Goal: Task Accomplishment & Management: Use online tool/utility

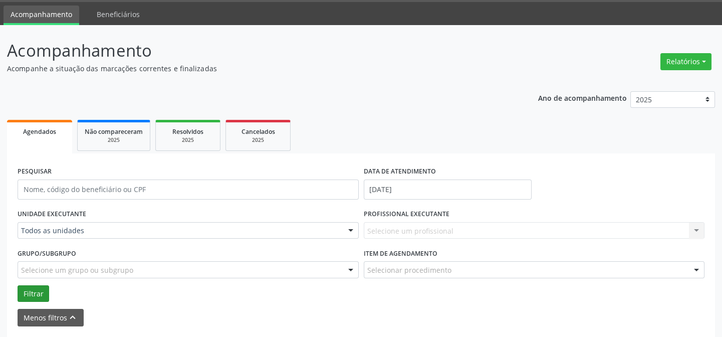
scroll to position [45, 0]
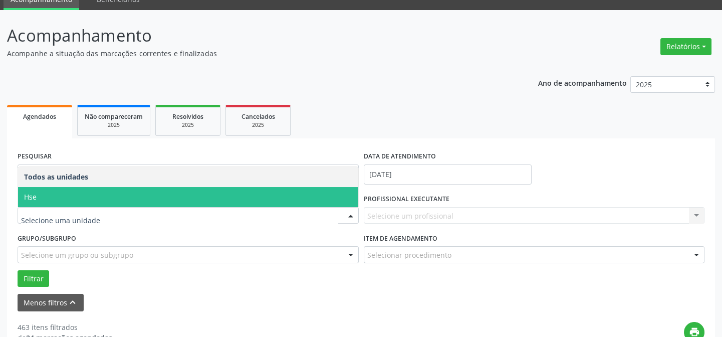
click at [40, 199] on span "Hse" at bounding box center [188, 197] width 340 height 20
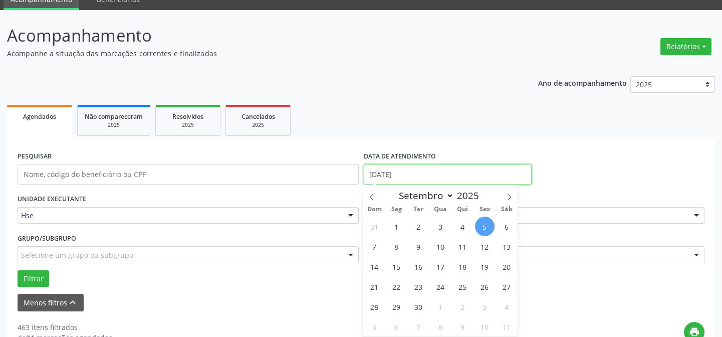
click at [391, 172] on input "[DATE]" at bounding box center [448, 174] width 168 height 20
click at [458, 223] on span "4" at bounding box center [463, 226] width 20 height 20
type input "[DATE]"
click at [458, 223] on span "4" at bounding box center [463, 226] width 20 height 20
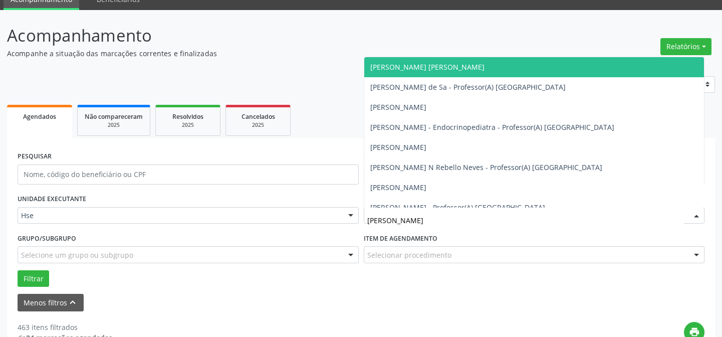
type input "maria do"
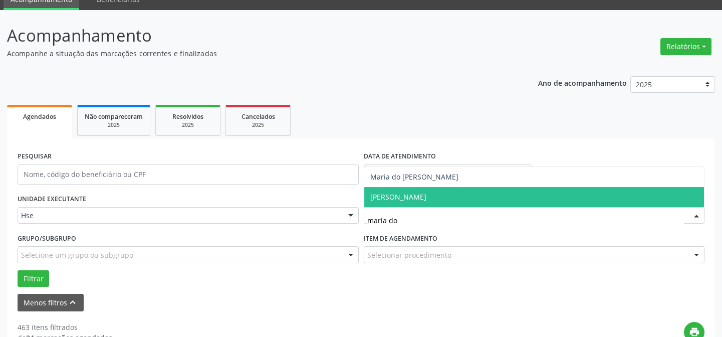
click at [414, 197] on span "[PERSON_NAME]" at bounding box center [398, 197] width 56 height 10
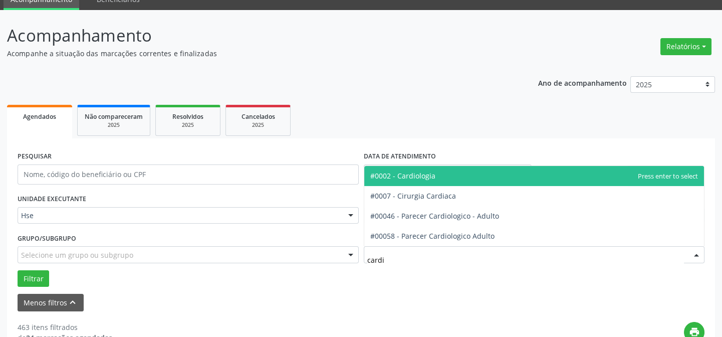
type input "cardio"
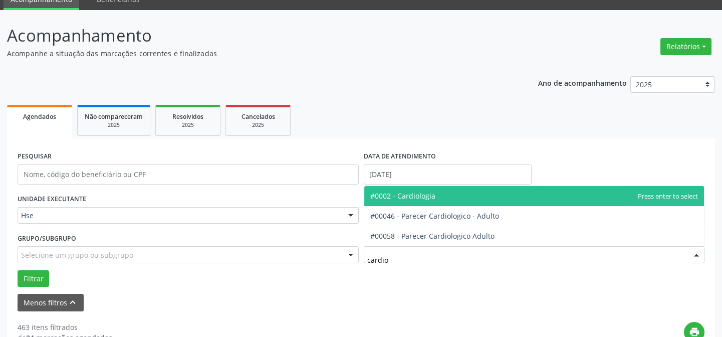
click at [414, 196] on span "#0002 - Cardiologia" at bounding box center [402, 196] width 65 height 10
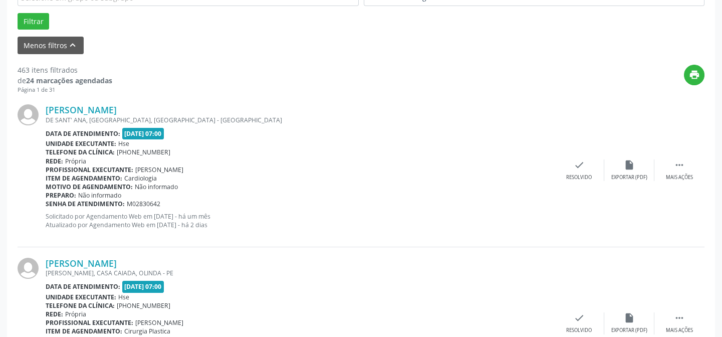
scroll to position [120, 0]
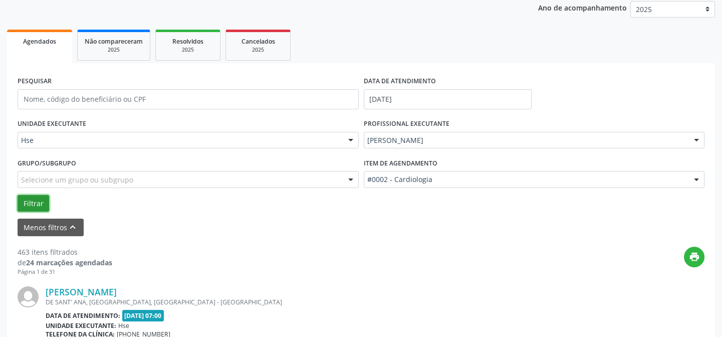
click at [33, 201] on button "Filtrar" at bounding box center [34, 203] width 32 height 17
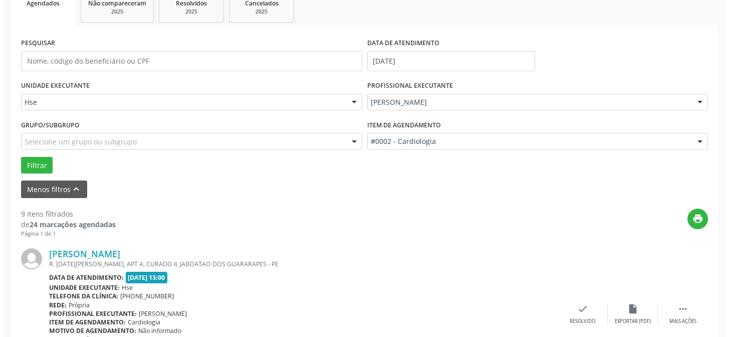
scroll to position [211, 0]
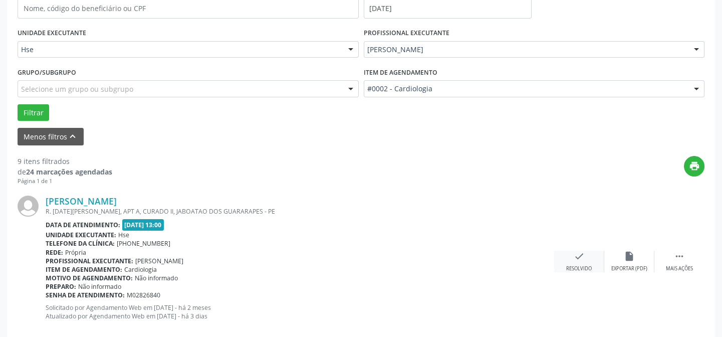
click at [578, 265] on div "Resolvido" at bounding box center [579, 268] width 26 height 7
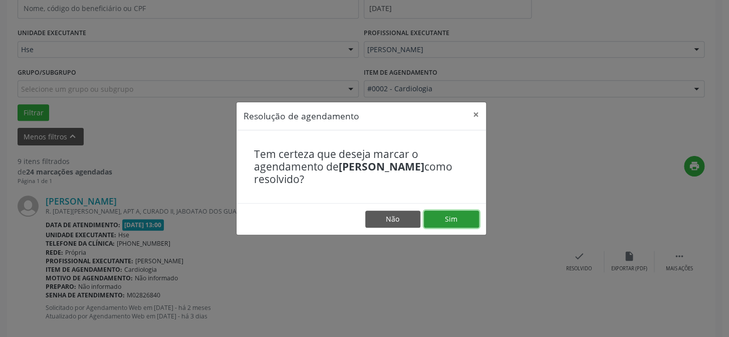
click at [444, 216] on button "Sim" at bounding box center [451, 218] width 55 height 17
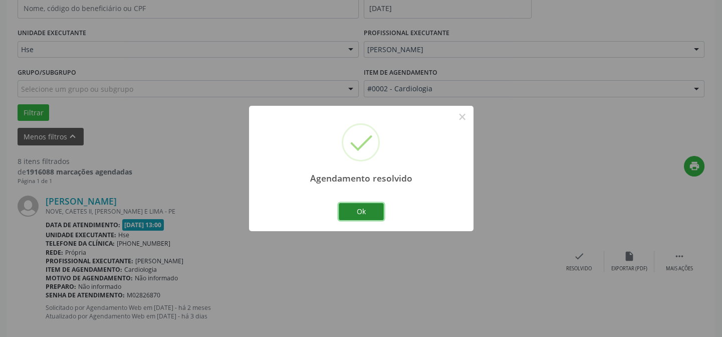
click at [362, 210] on button "Ok" at bounding box center [361, 211] width 45 height 17
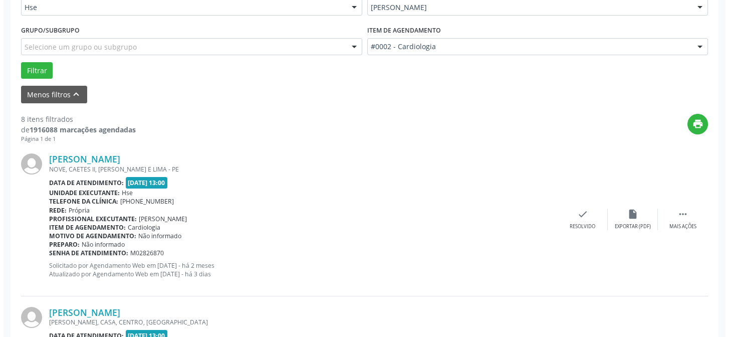
scroll to position [348, 0]
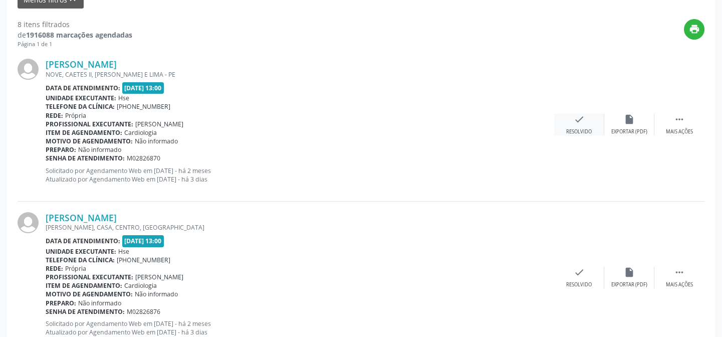
click at [578, 133] on div "Resolvido" at bounding box center [579, 131] width 26 height 7
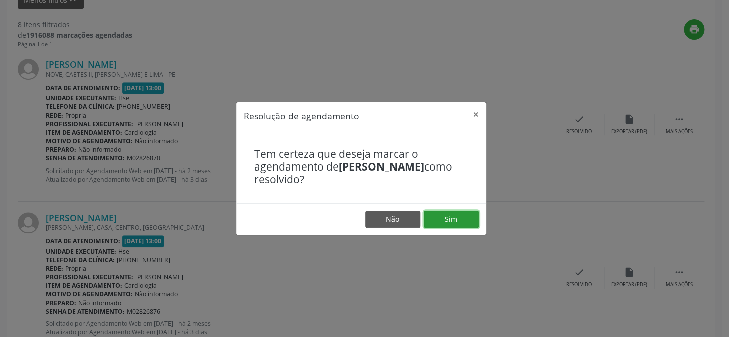
click at [445, 219] on button "Sim" at bounding box center [451, 218] width 55 height 17
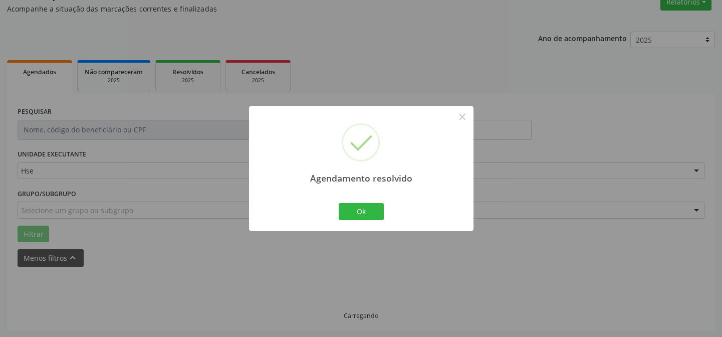
scroll to position [100, 0]
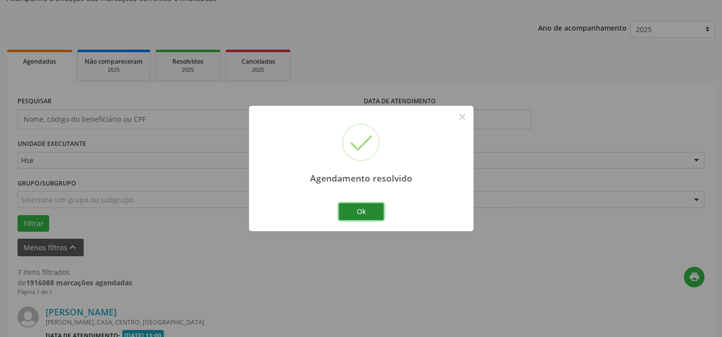
click at [365, 208] on button "Ok" at bounding box center [361, 211] width 45 height 17
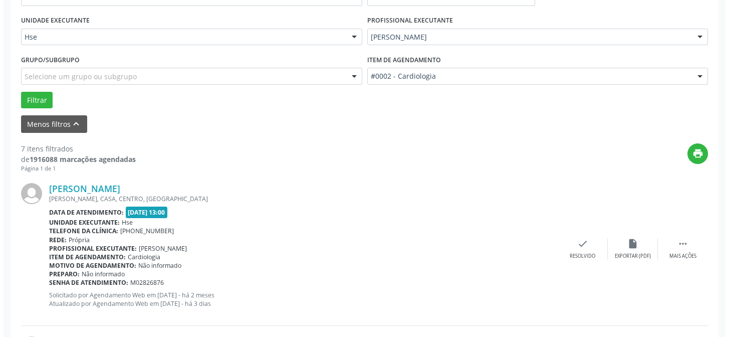
scroll to position [236, 0]
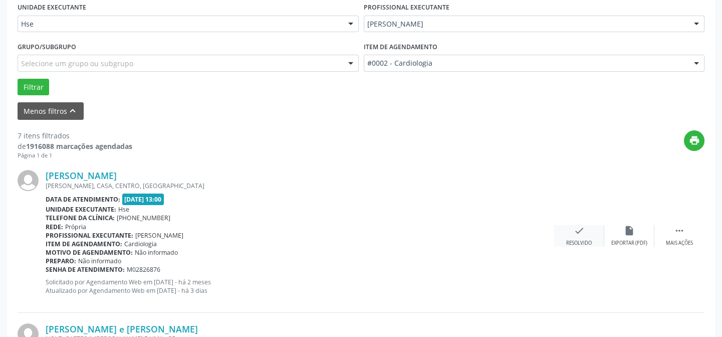
click at [575, 234] on icon "check" at bounding box center [579, 230] width 11 height 11
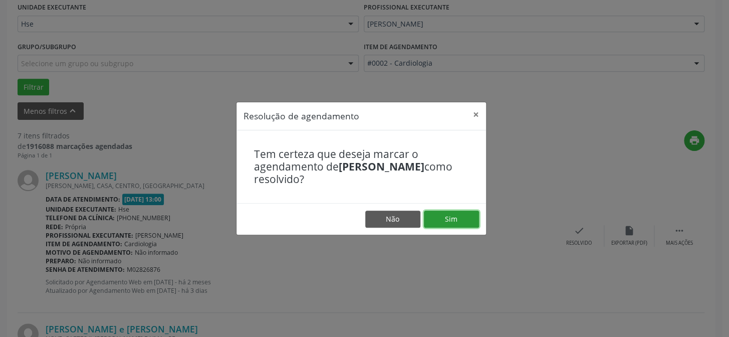
click at [453, 218] on button "Sim" at bounding box center [451, 218] width 55 height 17
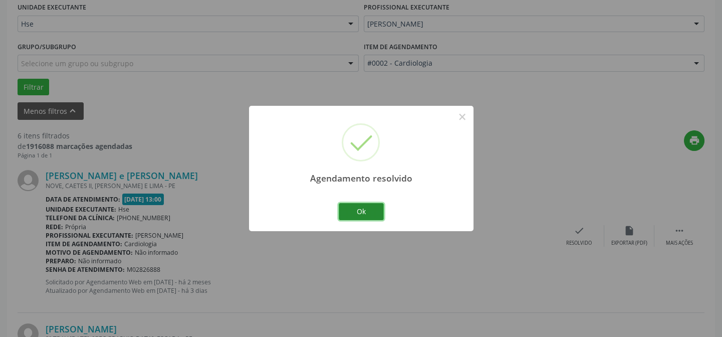
click at [366, 212] on button "Ok" at bounding box center [361, 211] width 45 height 17
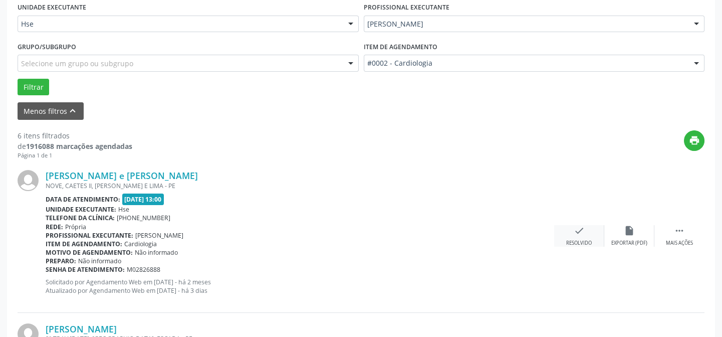
click at [577, 244] on div "Resolvido" at bounding box center [579, 242] width 26 height 7
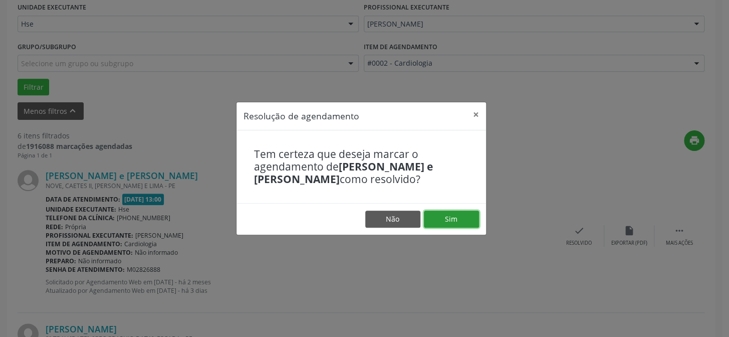
click at [461, 220] on button "Sim" at bounding box center [451, 218] width 55 height 17
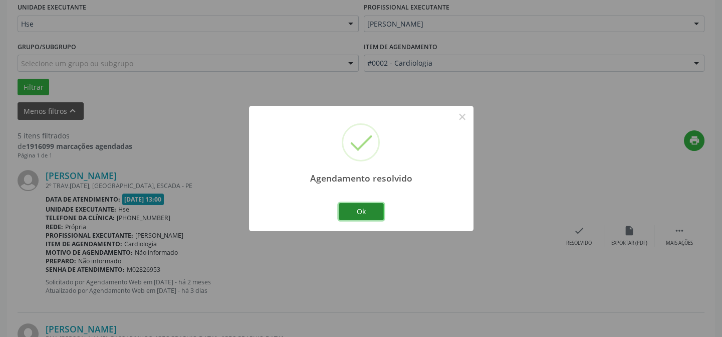
click at [374, 214] on button "Ok" at bounding box center [361, 211] width 45 height 17
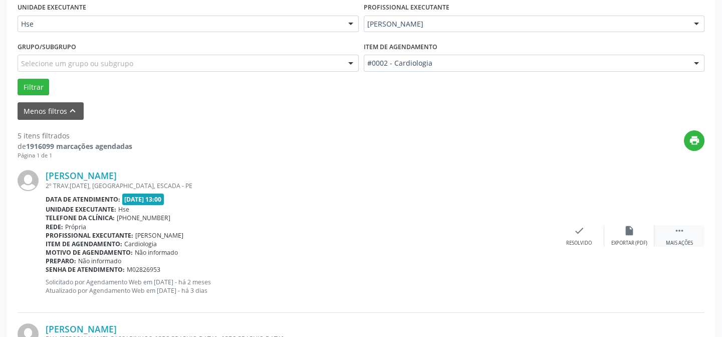
click at [679, 232] on icon "" at bounding box center [679, 230] width 11 height 11
click at [623, 239] on div "Não compareceu" at bounding box center [629, 242] width 43 height 7
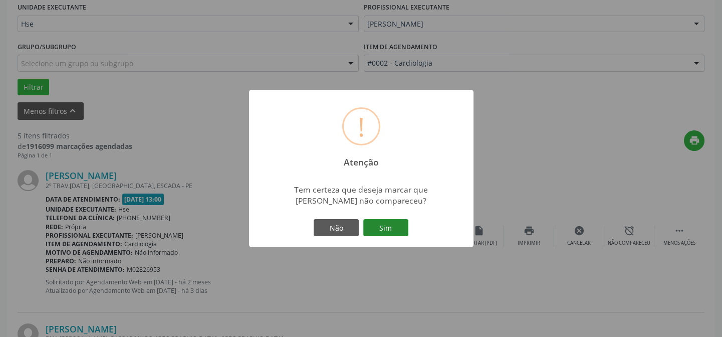
click at [388, 225] on button "Sim" at bounding box center [385, 227] width 45 height 17
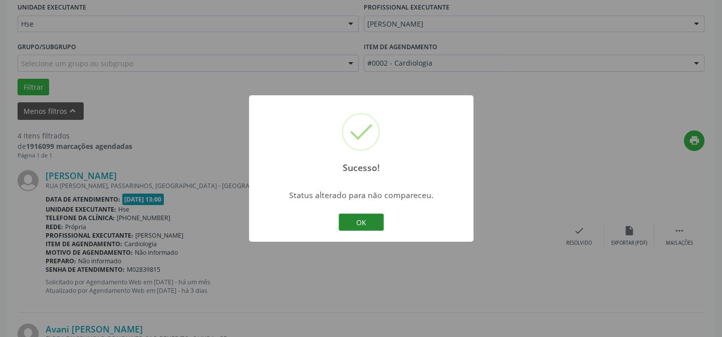
click at [376, 228] on button "OK" at bounding box center [361, 221] width 45 height 17
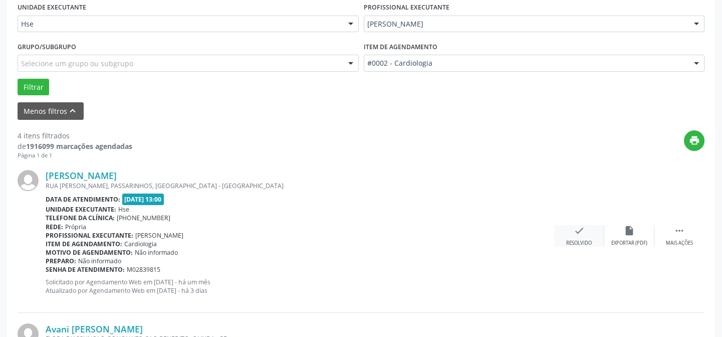
click at [583, 241] on div "Resolvido" at bounding box center [579, 242] width 26 height 7
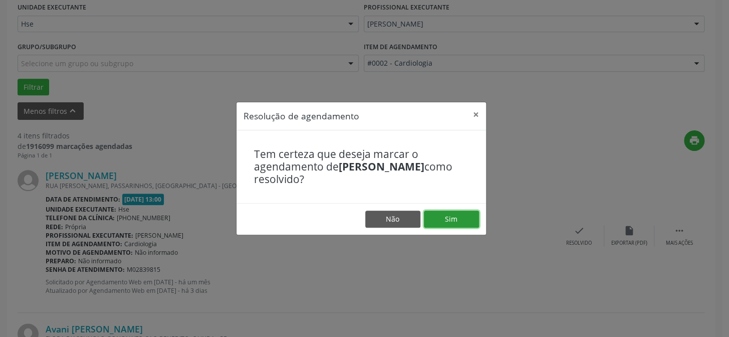
click at [460, 218] on button "Sim" at bounding box center [451, 218] width 55 height 17
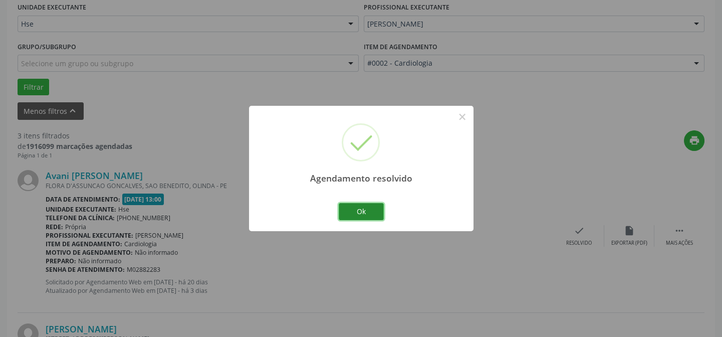
click at [356, 212] on button "Ok" at bounding box center [361, 211] width 45 height 17
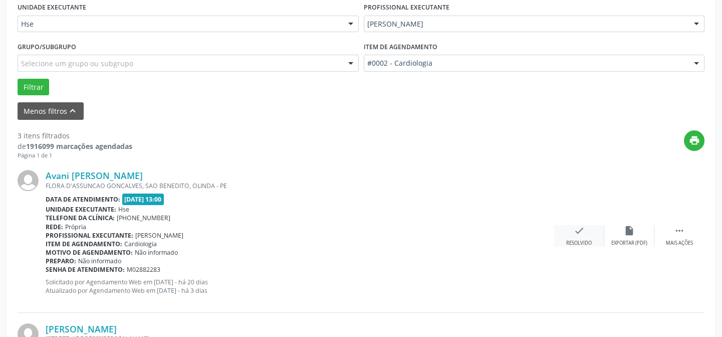
click at [581, 239] on div "Resolvido" at bounding box center [579, 242] width 26 height 7
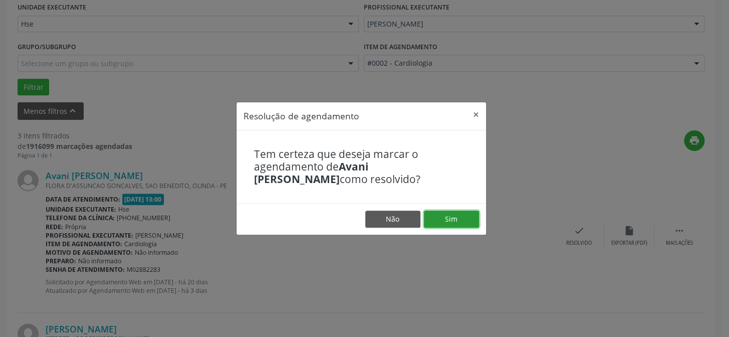
click at [452, 214] on button "Sim" at bounding box center [451, 218] width 55 height 17
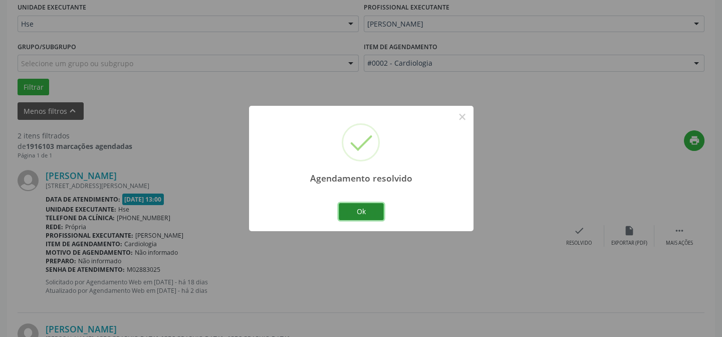
click at [357, 212] on button "Ok" at bounding box center [361, 211] width 45 height 17
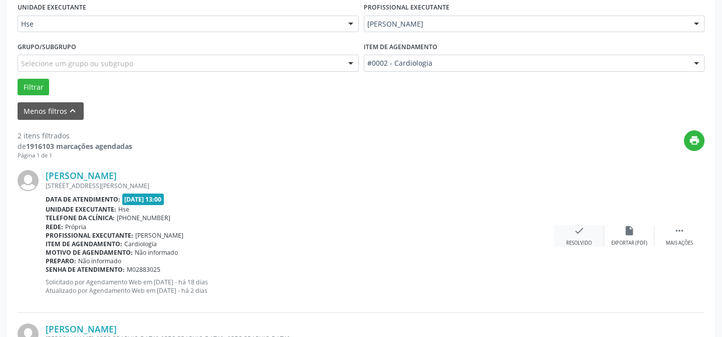
click at [573, 236] on div "check Resolvido" at bounding box center [579, 236] width 50 height 22
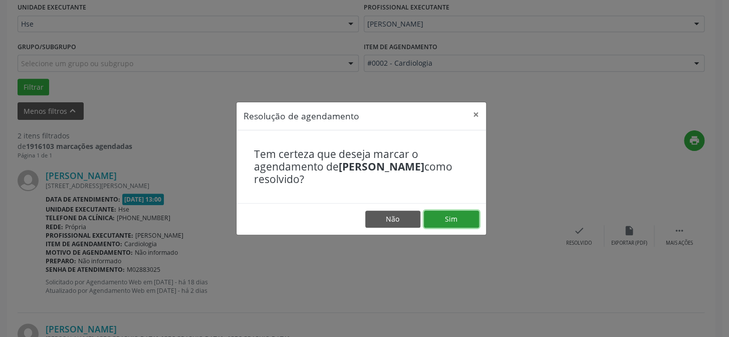
click at [454, 215] on button "Sim" at bounding box center [451, 218] width 55 height 17
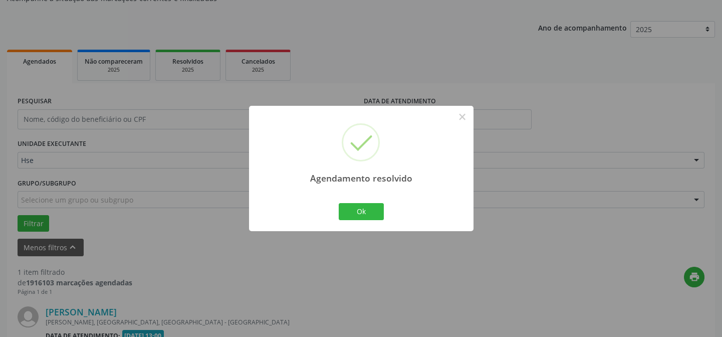
scroll to position [229, 0]
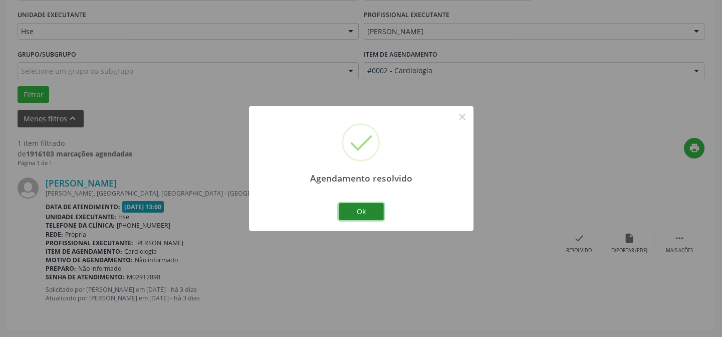
click at [368, 215] on button "Ok" at bounding box center [361, 211] width 45 height 17
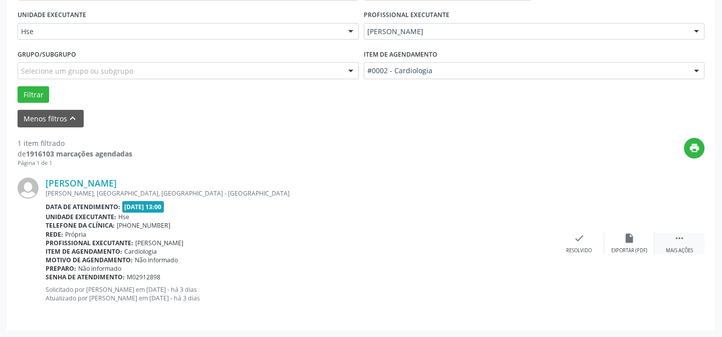
click at [683, 247] on div "Mais ações" at bounding box center [679, 250] width 27 height 7
click at [624, 247] on div "Não compareceu" at bounding box center [629, 250] width 43 height 7
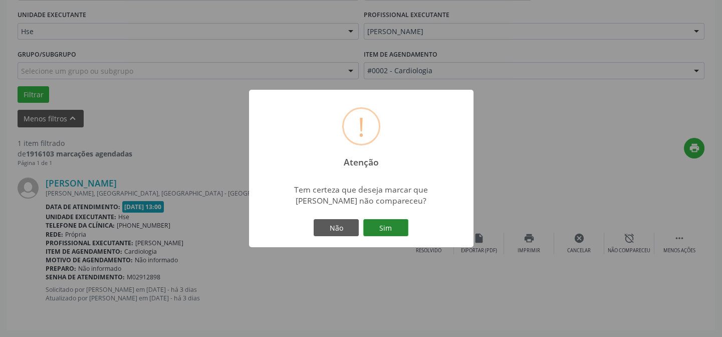
click at [392, 229] on button "Sim" at bounding box center [385, 227] width 45 height 17
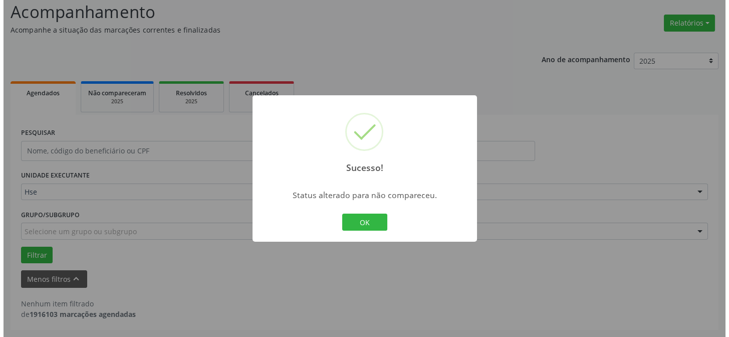
scroll to position [68, 0]
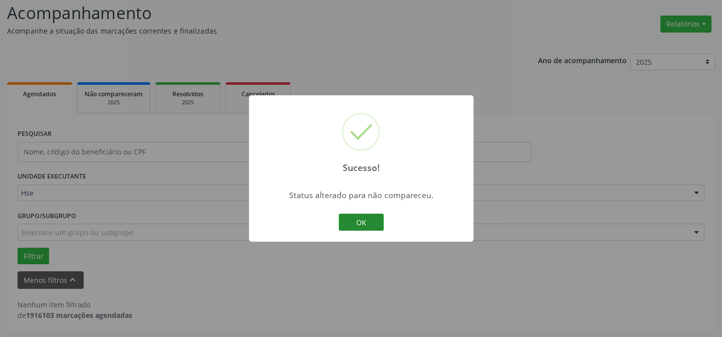
click at [360, 218] on button "OK" at bounding box center [361, 221] width 45 height 17
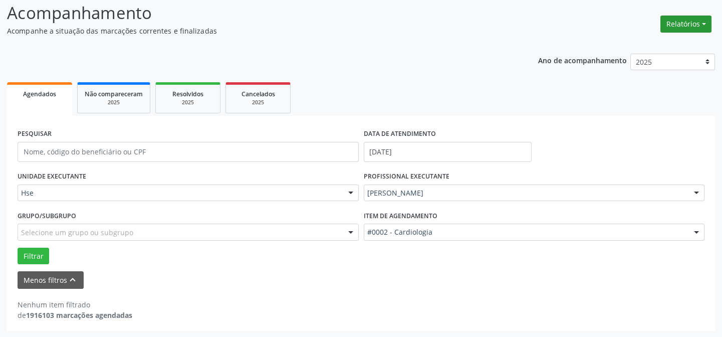
click at [677, 20] on button "Relatórios" at bounding box center [685, 24] width 51 height 17
click at [645, 44] on link "Agendamentos" at bounding box center [658, 45] width 108 height 14
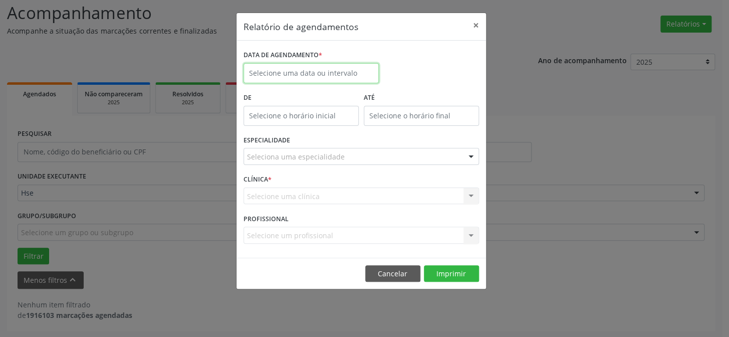
click at [326, 77] on input "text" at bounding box center [310, 73] width 135 height 20
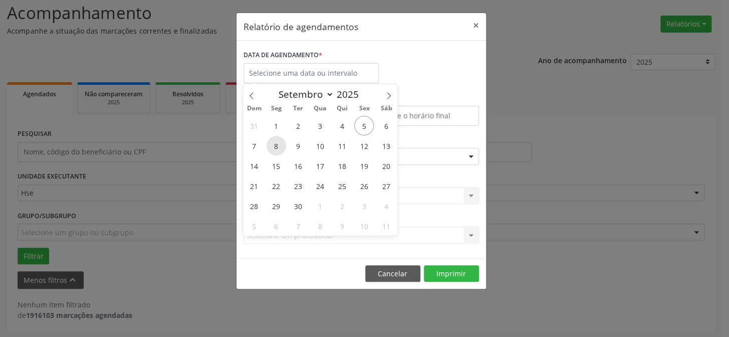
click at [279, 145] on span "8" at bounding box center [276, 146] width 20 height 20
type input "[DATE]"
click at [279, 145] on span "8" at bounding box center [276, 146] width 20 height 20
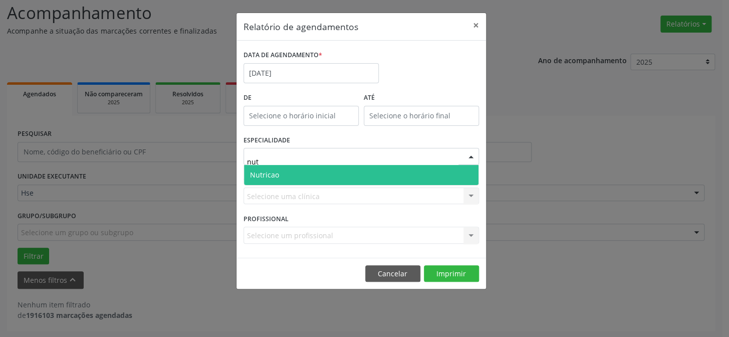
click at [290, 170] on span "Nutricao" at bounding box center [361, 175] width 234 height 20
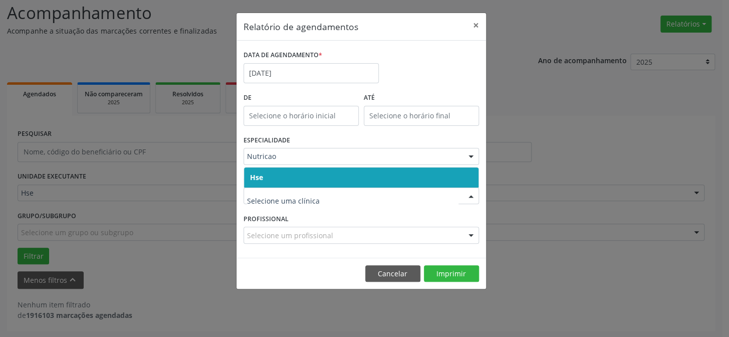
click at [291, 174] on span "Hse" at bounding box center [361, 177] width 234 height 20
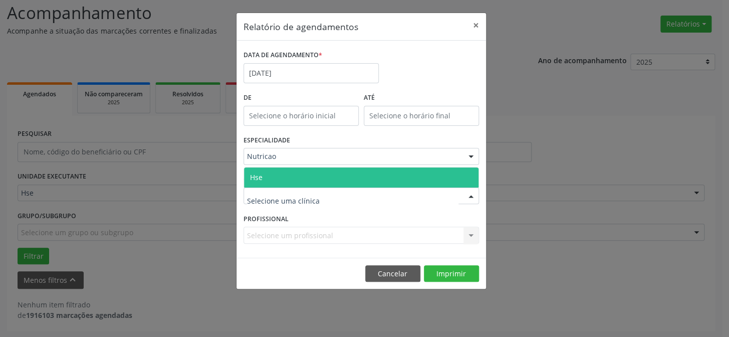
click at [290, 179] on span "Hse" at bounding box center [361, 177] width 234 height 20
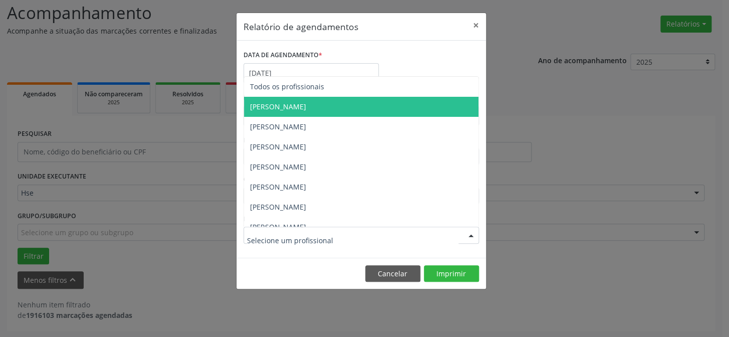
click at [294, 103] on span "[PERSON_NAME]" at bounding box center [278, 107] width 56 height 10
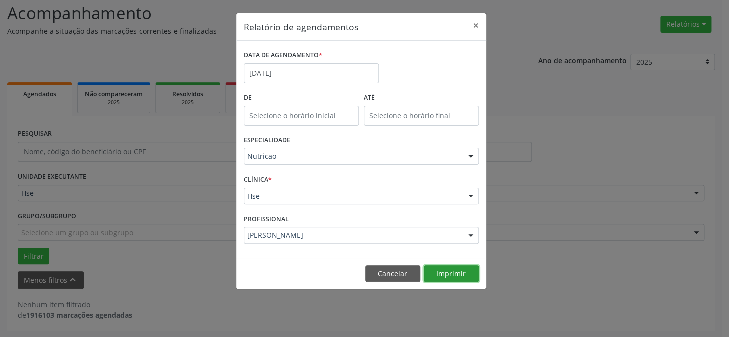
click at [445, 266] on button "Imprimir" at bounding box center [451, 273] width 55 height 17
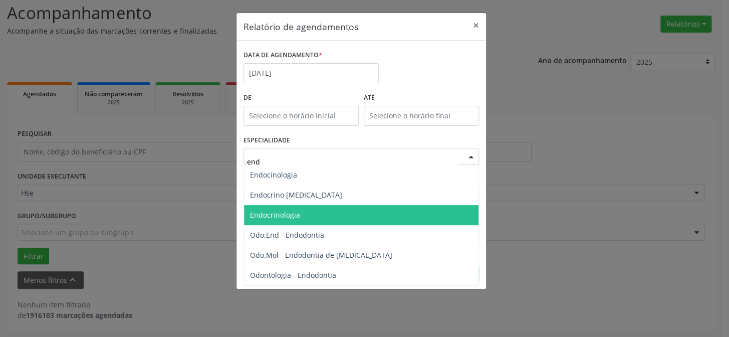
click at [274, 212] on span "Endocrinologia" at bounding box center [275, 215] width 50 height 10
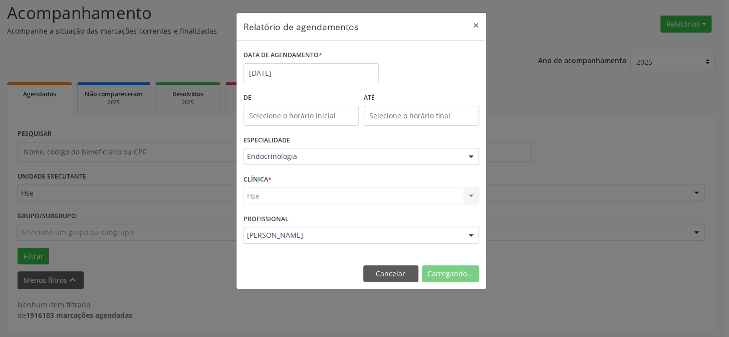
click at [293, 192] on div "Hse Hse Nenhum resultado encontrado para: " " Não há nenhuma opção para ser exi…" at bounding box center [360, 195] width 235 height 17
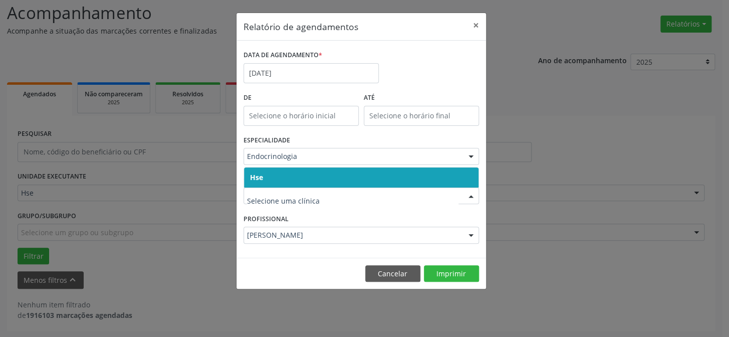
click at [296, 174] on span "Hse" at bounding box center [361, 177] width 234 height 20
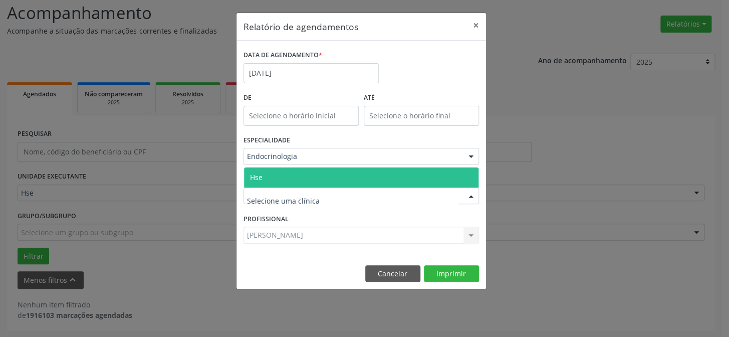
click at [295, 176] on span "Hse" at bounding box center [361, 177] width 234 height 20
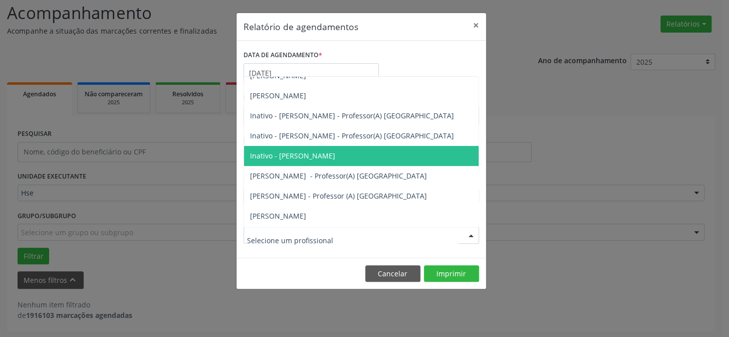
scroll to position [45, 0]
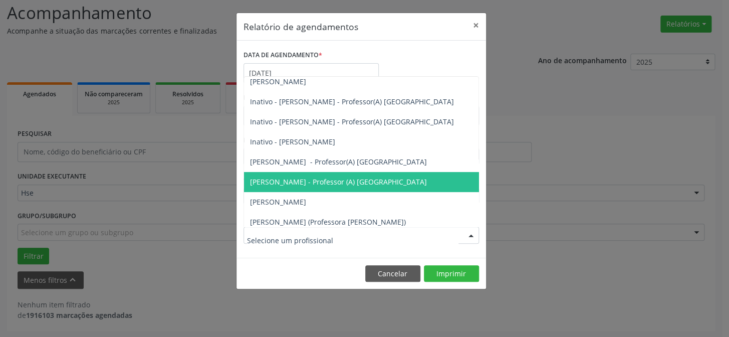
click at [299, 185] on span "[PERSON_NAME] - Professor (A) [GEOGRAPHIC_DATA]" at bounding box center [338, 182] width 177 height 10
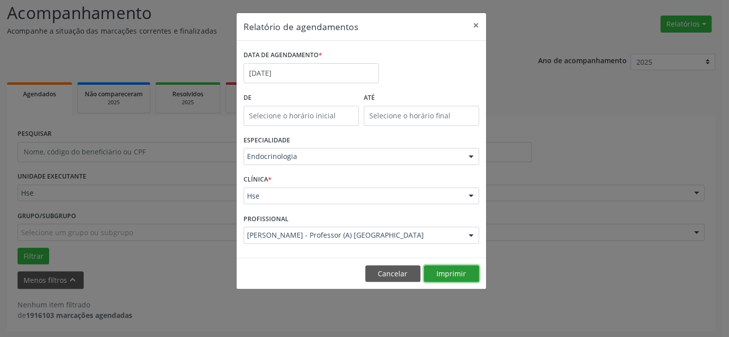
click at [458, 271] on button "Imprimir" at bounding box center [451, 273] width 55 height 17
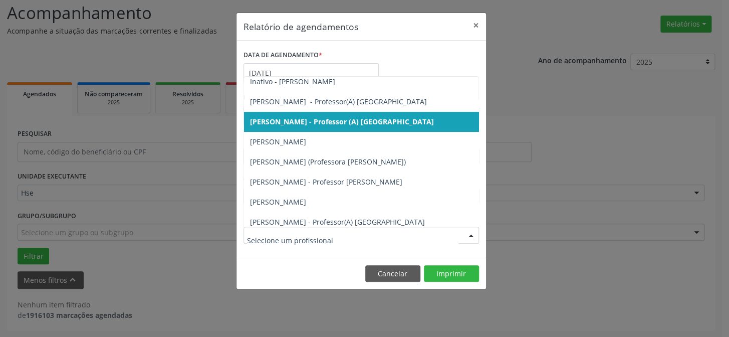
scroll to position [136, 0]
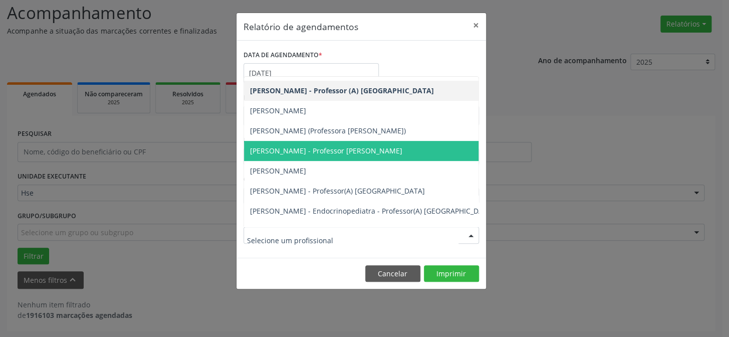
click at [312, 147] on span "[PERSON_NAME] - Professor [PERSON_NAME]" at bounding box center [326, 151] width 152 height 10
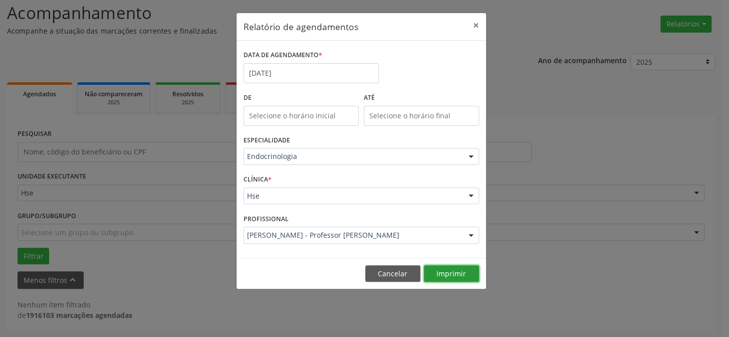
click at [445, 265] on button "Imprimir" at bounding box center [451, 273] width 55 height 17
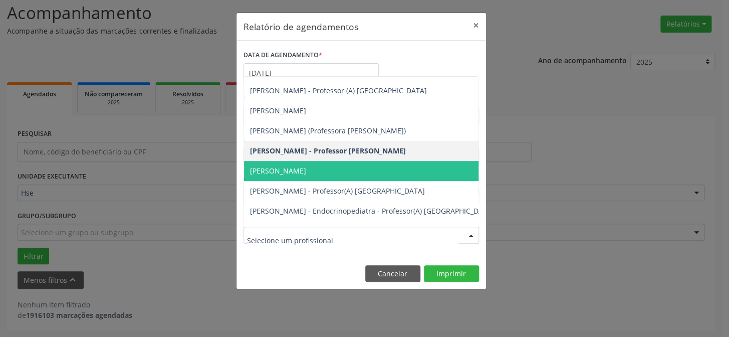
click at [300, 170] on span "[PERSON_NAME]" at bounding box center [278, 171] width 56 height 10
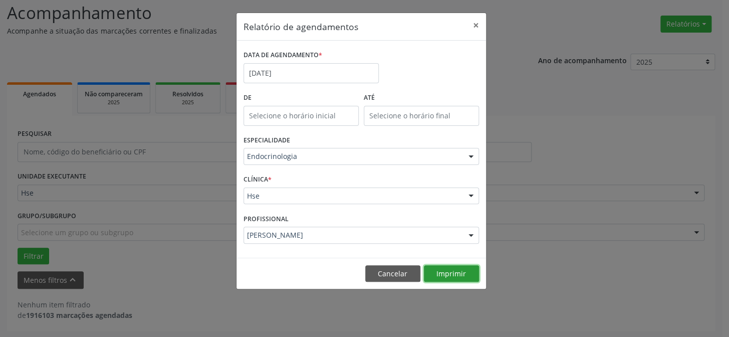
click at [440, 272] on button "Imprimir" at bounding box center [451, 273] width 55 height 17
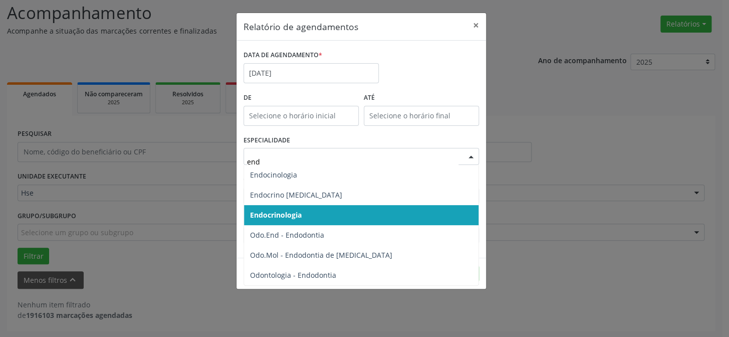
click at [271, 215] on span "Endocrinologia" at bounding box center [276, 215] width 52 height 10
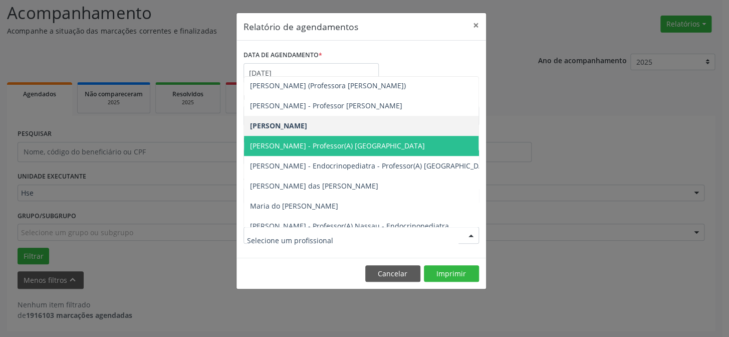
scroll to position [182, 0]
click at [287, 146] on span "[PERSON_NAME] - Professor(A) [GEOGRAPHIC_DATA]" at bounding box center [337, 145] width 175 height 10
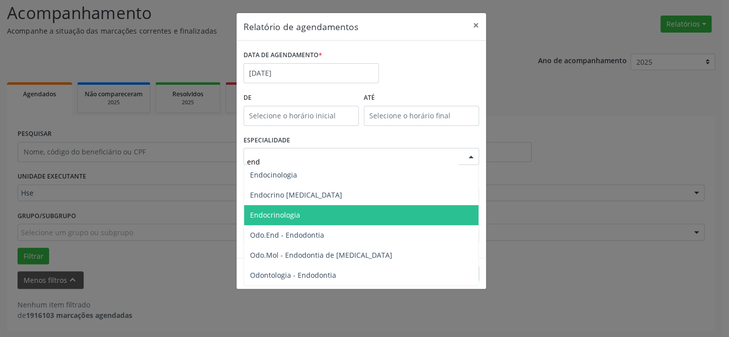
type input "endo"
click at [274, 215] on span "Endocrinologia" at bounding box center [275, 215] width 50 height 10
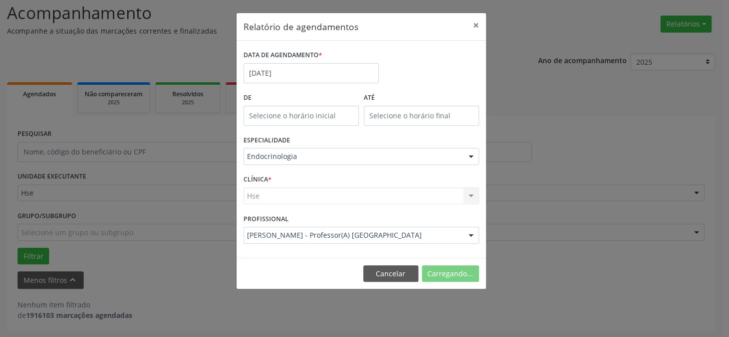
click at [325, 191] on div "Hse Hse Nenhum resultado encontrado para: " " Não há nenhuma opção para ser exi…" at bounding box center [360, 195] width 235 height 17
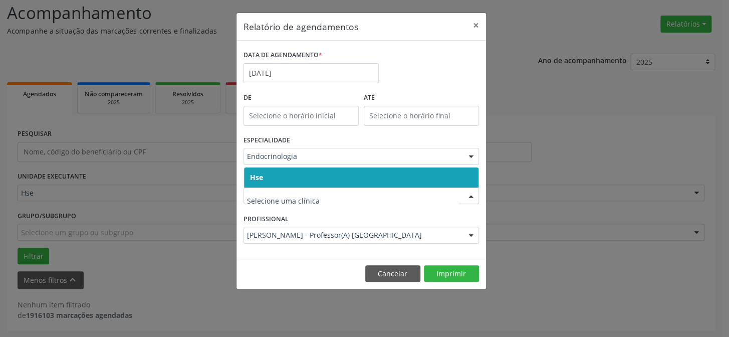
click at [306, 178] on span "Hse" at bounding box center [361, 177] width 234 height 20
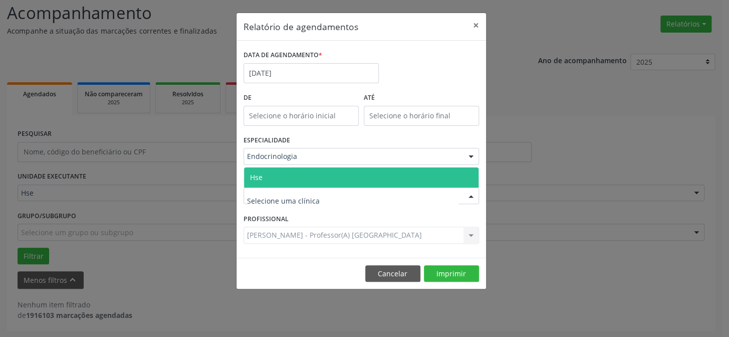
click at [303, 178] on span "Hse" at bounding box center [361, 177] width 234 height 20
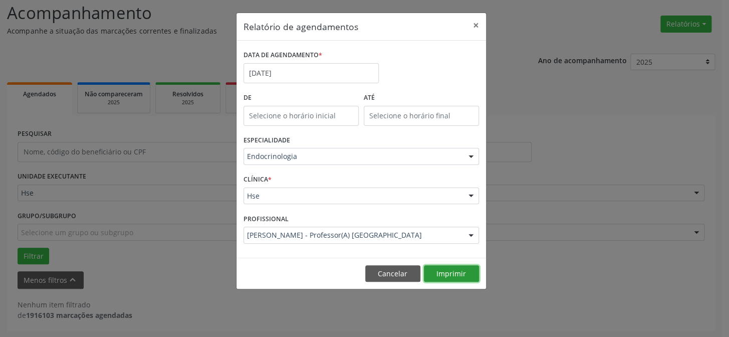
click at [444, 271] on button "Imprimir" at bounding box center [451, 273] width 55 height 17
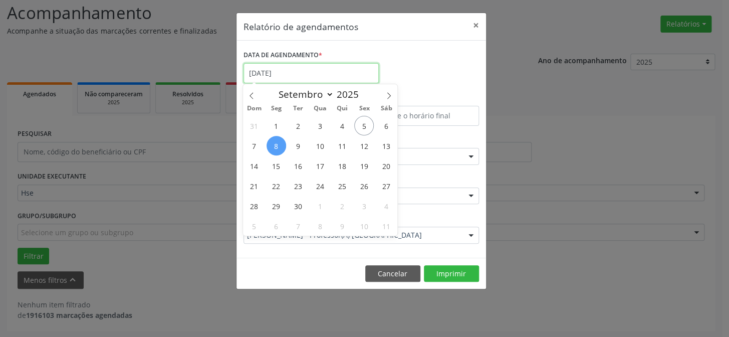
click at [304, 71] on input "[DATE]" at bounding box center [310, 73] width 135 height 20
click at [342, 146] on span "11" at bounding box center [343, 146] width 20 height 20
type input "[DATE]"
click at [342, 146] on span "11" at bounding box center [343, 146] width 20 height 20
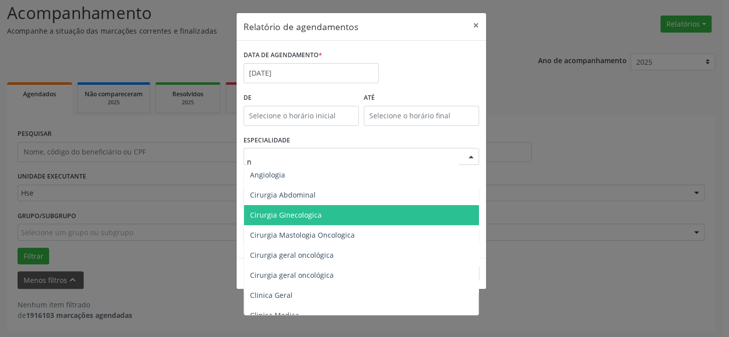
type input "nu"
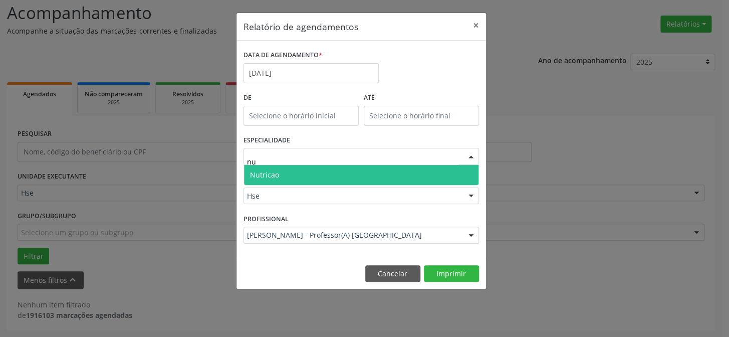
click at [318, 171] on span "Nutricao" at bounding box center [361, 175] width 234 height 20
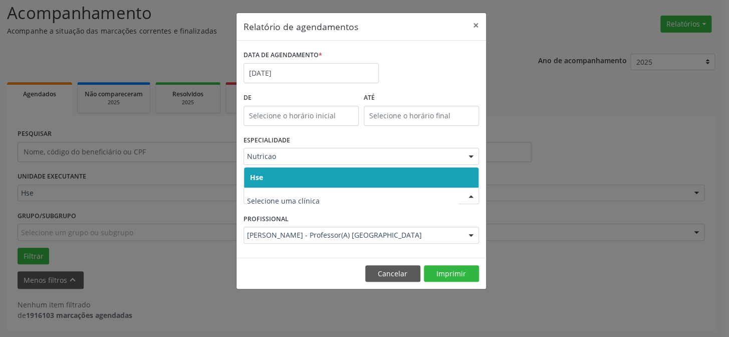
click at [323, 171] on span "Hse" at bounding box center [361, 177] width 234 height 20
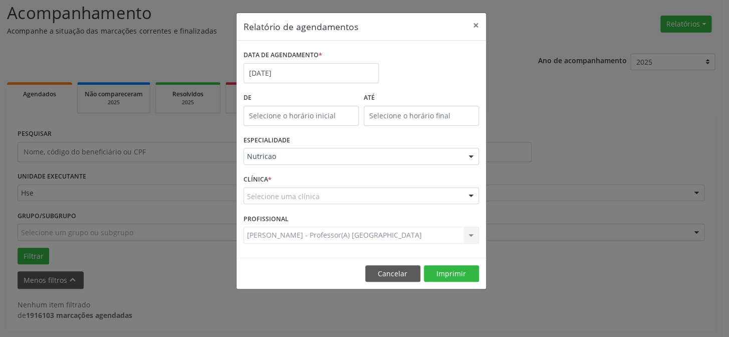
click at [325, 196] on div "Selecione uma clínica" at bounding box center [360, 195] width 235 height 17
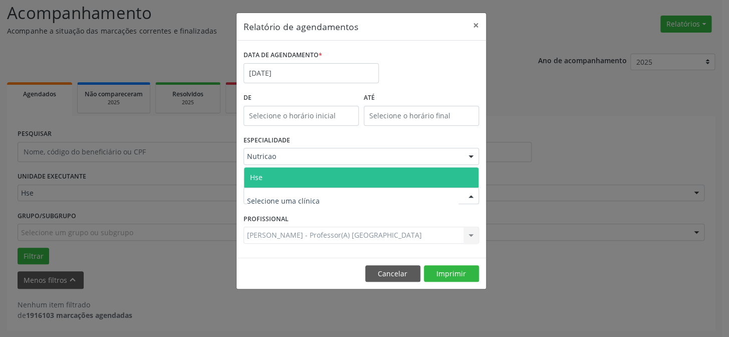
click at [323, 176] on span "Hse" at bounding box center [361, 177] width 234 height 20
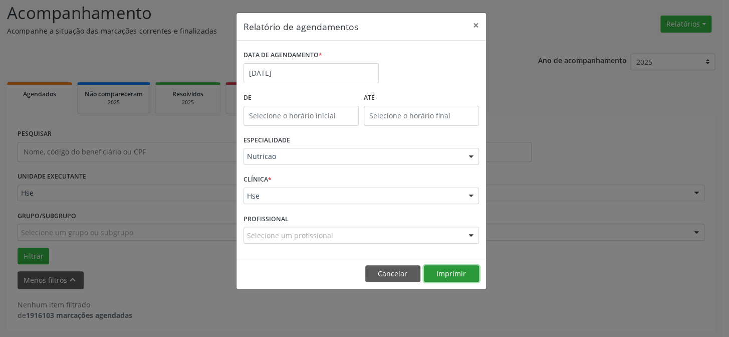
click at [451, 276] on button "Imprimir" at bounding box center [451, 273] width 55 height 17
click at [291, 71] on input "[DATE]" at bounding box center [310, 73] width 135 height 20
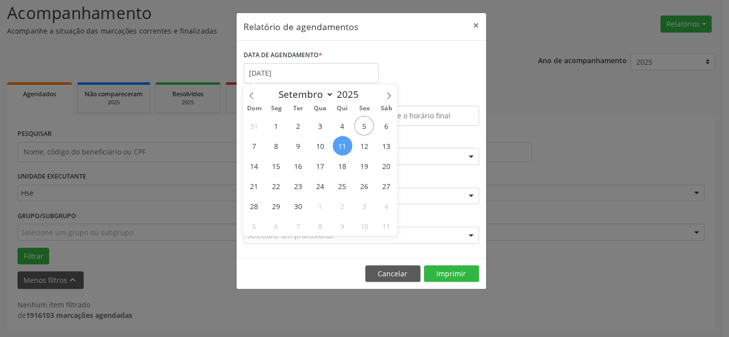
click at [346, 141] on span "11" at bounding box center [343, 146] width 20 height 20
type input "[DATE]"
click at [346, 141] on span "11" at bounding box center [343, 146] width 20 height 20
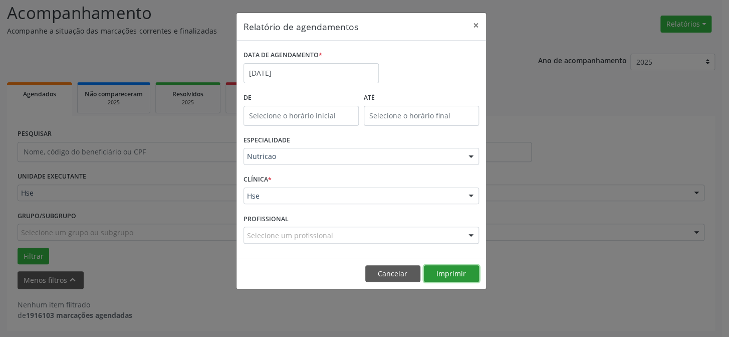
click at [459, 276] on button "Imprimir" at bounding box center [451, 273] width 55 height 17
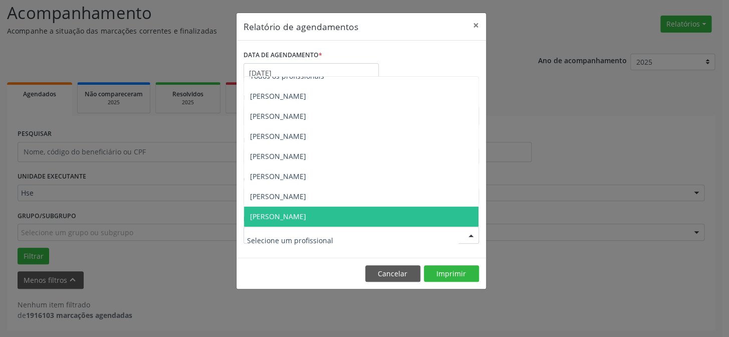
scroll to position [10, 0]
click at [349, 238] on div at bounding box center [360, 234] width 235 height 17
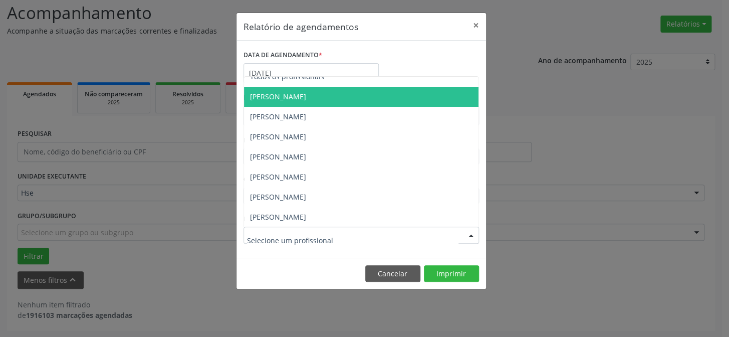
click at [306, 97] on span "[PERSON_NAME]" at bounding box center [278, 97] width 56 height 10
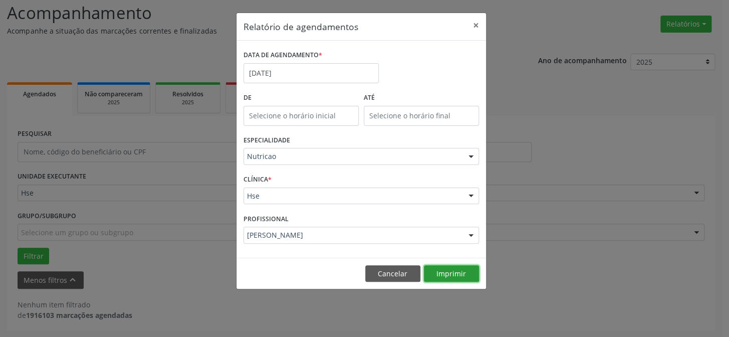
click at [448, 274] on button "Imprimir" at bounding box center [451, 273] width 55 height 17
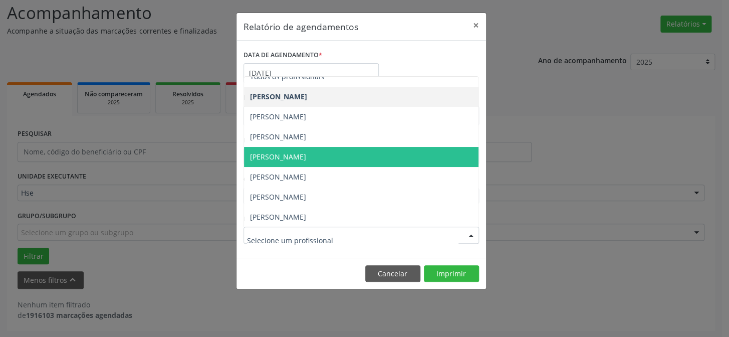
click at [306, 158] on span "[PERSON_NAME]" at bounding box center [278, 157] width 56 height 10
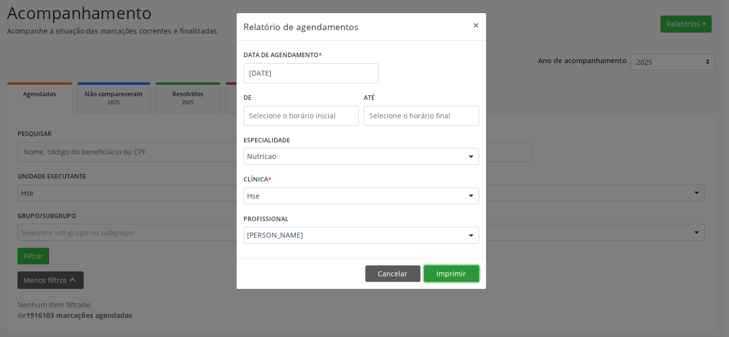
click at [450, 273] on button "Imprimir" at bounding box center [451, 273] width 55 height 17
click at [262, 76] on input "[DATE]" at bounding box center [310, 73] width 135 height 20
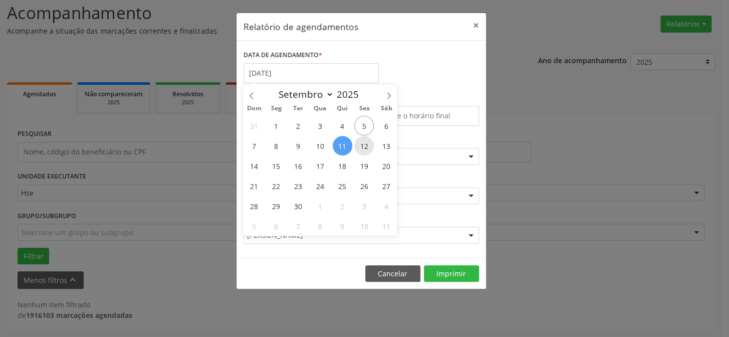
click at [362, 143] on span "12" at bounding box center [364, 146] width 20 height 20
type input "[DATE]"
click at [362, 143] on span "12" at bounding box center [364, 146] width 20 height 20
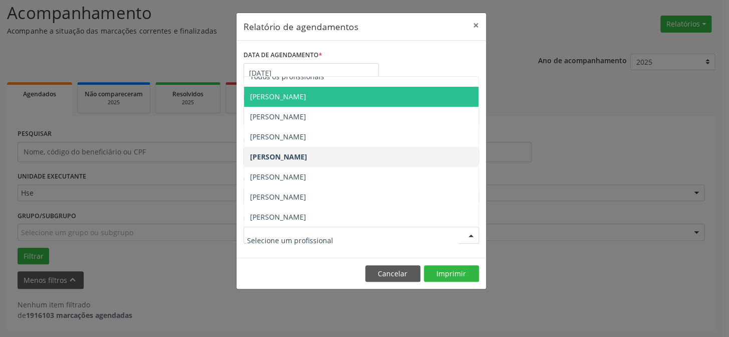
click at [287, 95] on span "[PERSON_NAME]" at bounding box center [278, 97] width 56 height 10
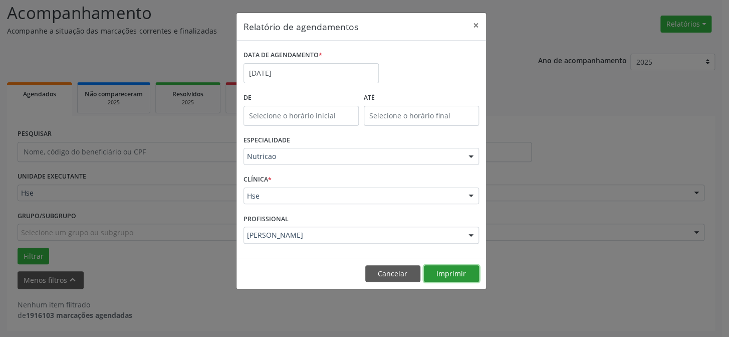
click at [455, 272] on button "Imprimir" at bounding box center [451, 273] width 55 height 17
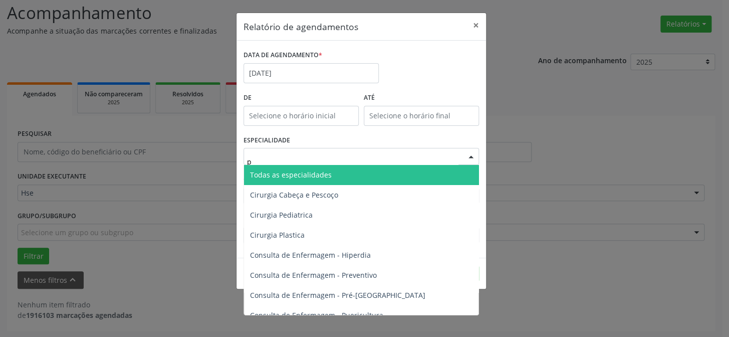
type input "pn"
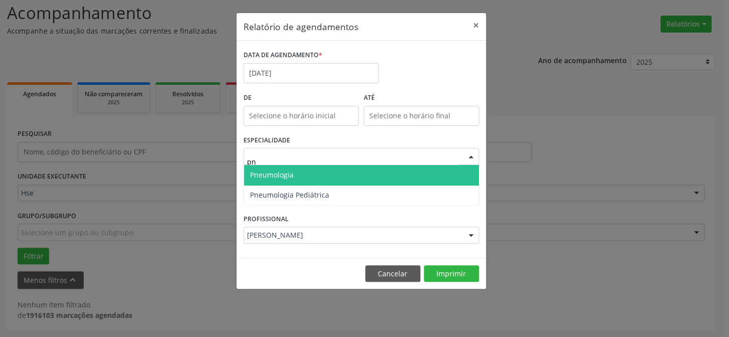
click at [279, 171] on span "Pneumologia" at bounding box center [272, 175] width 44 height 10
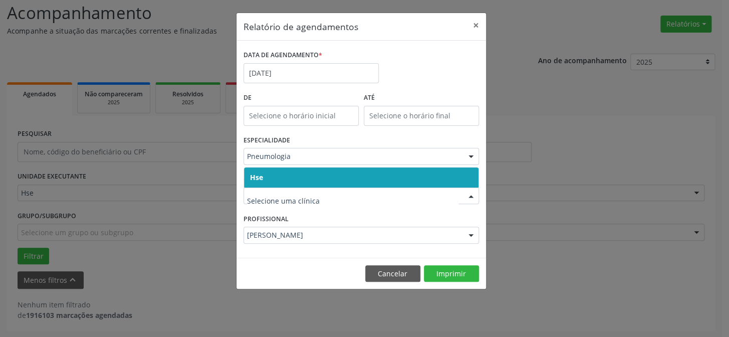
click at [275, 177] on span "Hse" at bounding box center [361, 177] width 234 height 20
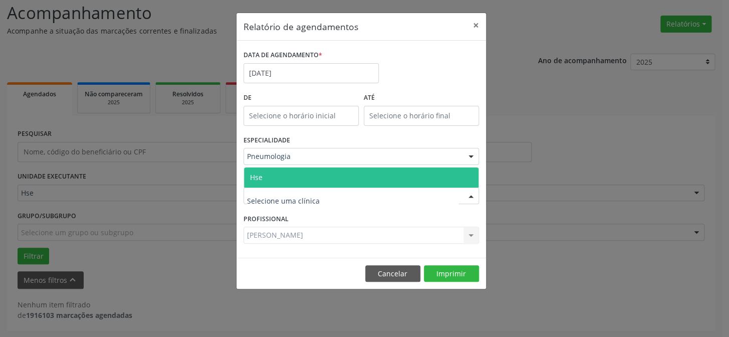
click at [279, 180] on span "Hse" at bounding box center [361, 177] width 234 height 20
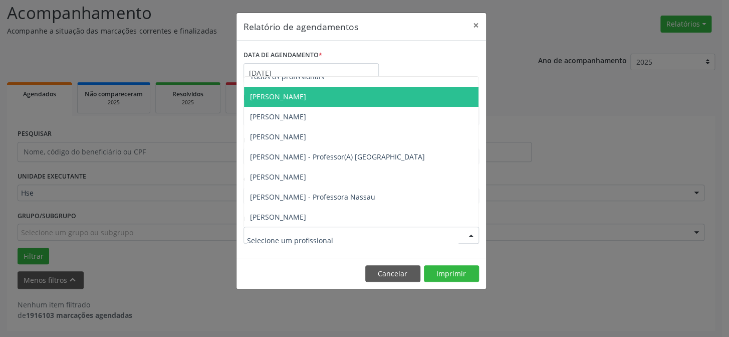
type input "p"
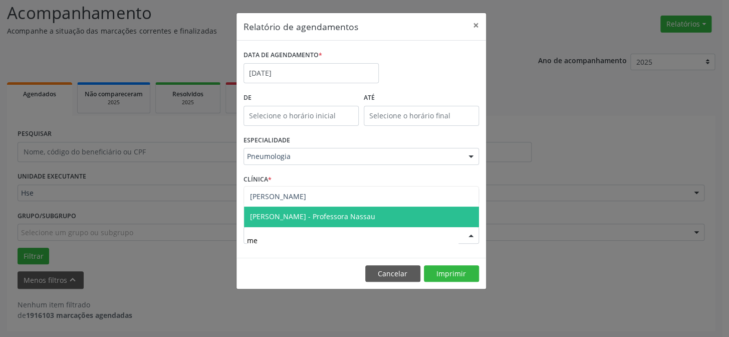
type input "mel"
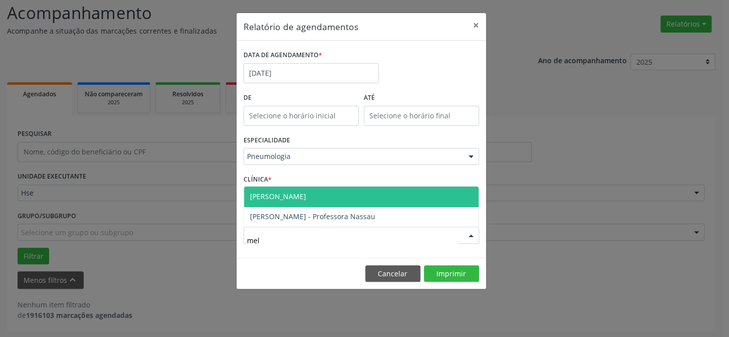
click at [281, 197] on span "[PERSON_NAME]" at bounding box center [278, 196] width 56 height 10
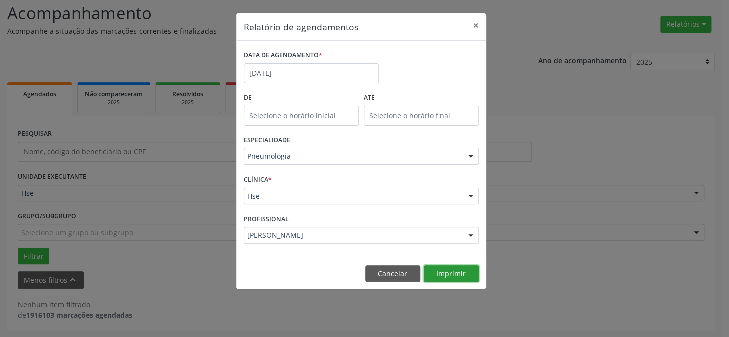
click at [437, 271] on button "Imprimir" at bounding box center [451, 273] width 55 height 17
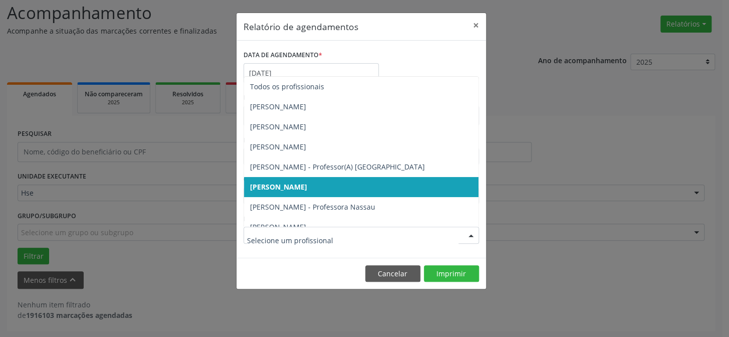
click at [319, 179] on span "[PERSON_NAME]" at bounding box center [361, 187] width 234 height 20
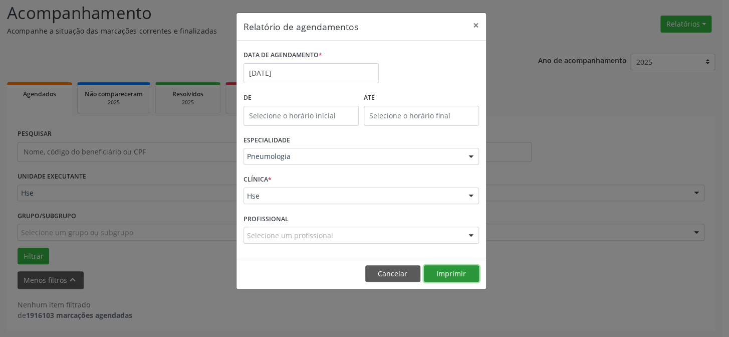
click at [456, 276] on button "Imprimir" at bounding box center [451, 273] width 55 height 17
